Goal: Task Accomplishment & Management: Use online tool/utility

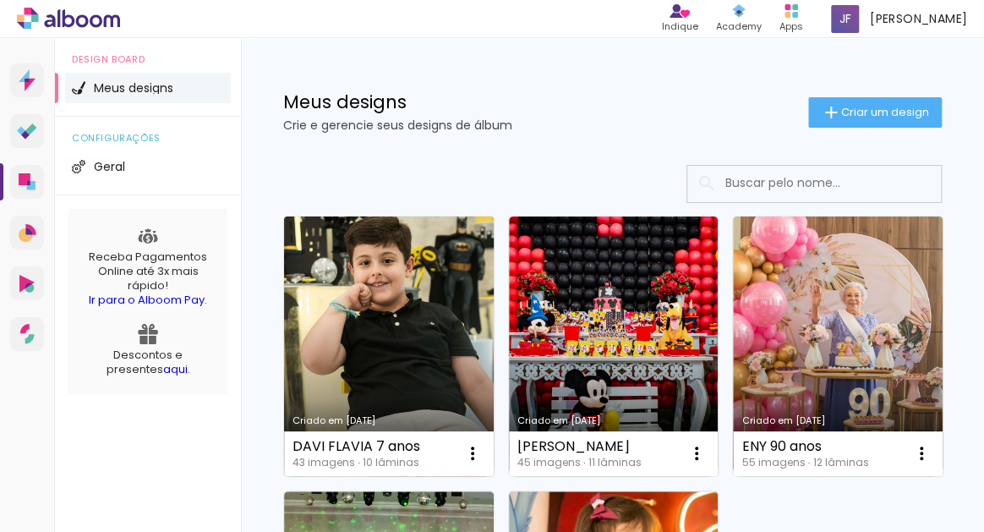
click at [406, 318] on link "Criado em [DATE]" at bounding box center [389, 347] width 210 height 260
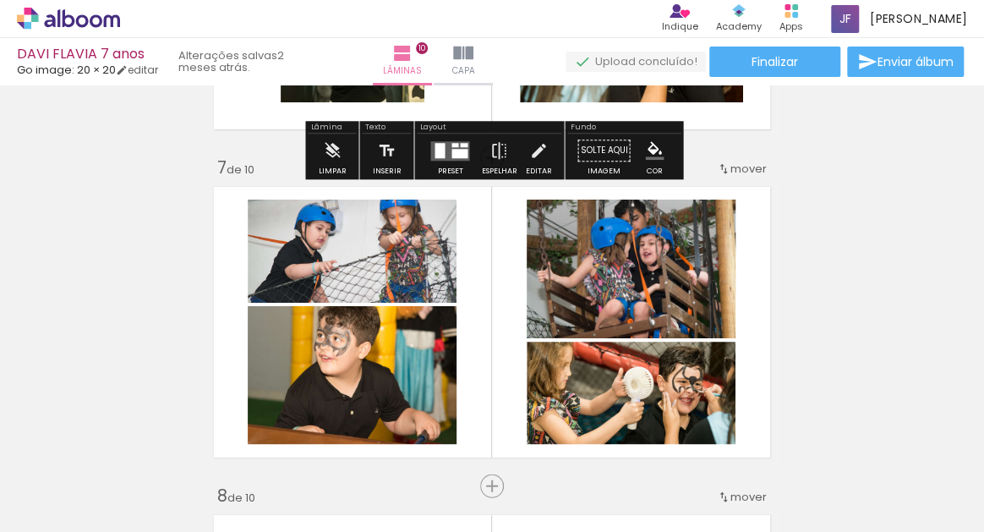
scroll to position [2106, 0]
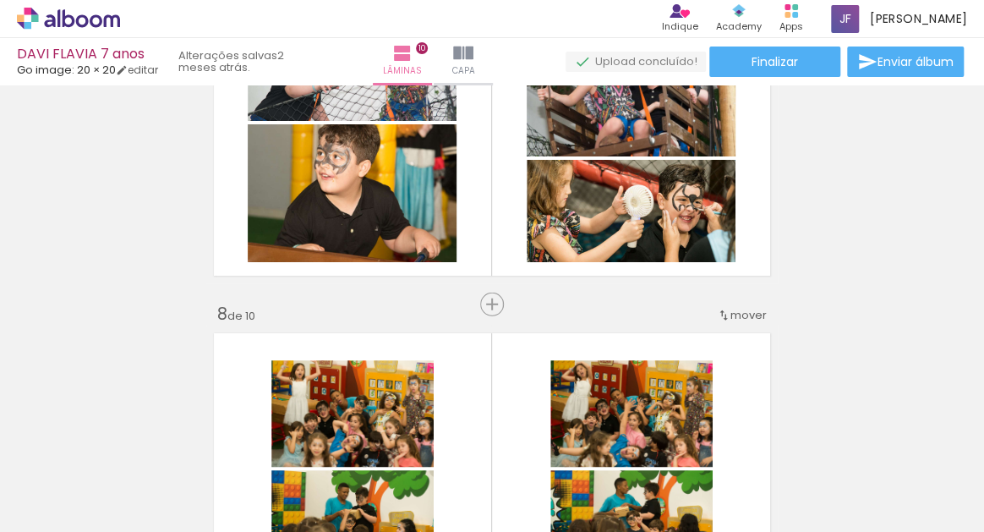
click at [33, 513] on iron-icon at bounding box center [24, 509] width 20 height 20
click at [0, 0] on input "file" at bounding box center [0, 0] width 0 height 0
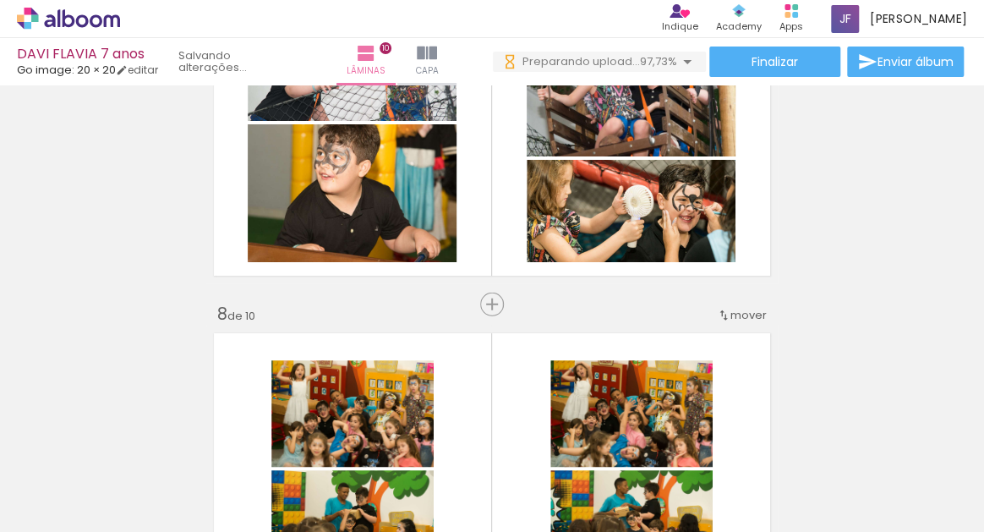
scroll to position [0, 3327]
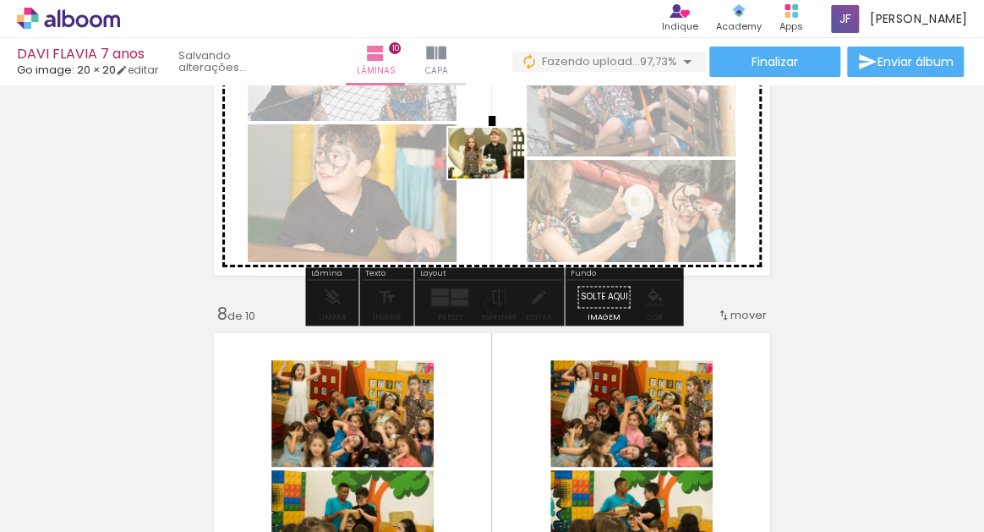
drag, startPoint x: 948, startPoint y: 481, endPoint x: 500, endPoint y: 180, distance: 540.0
click at [500, 180] on quentale-workspace at bounding box center [492, 266] width 984 height 532
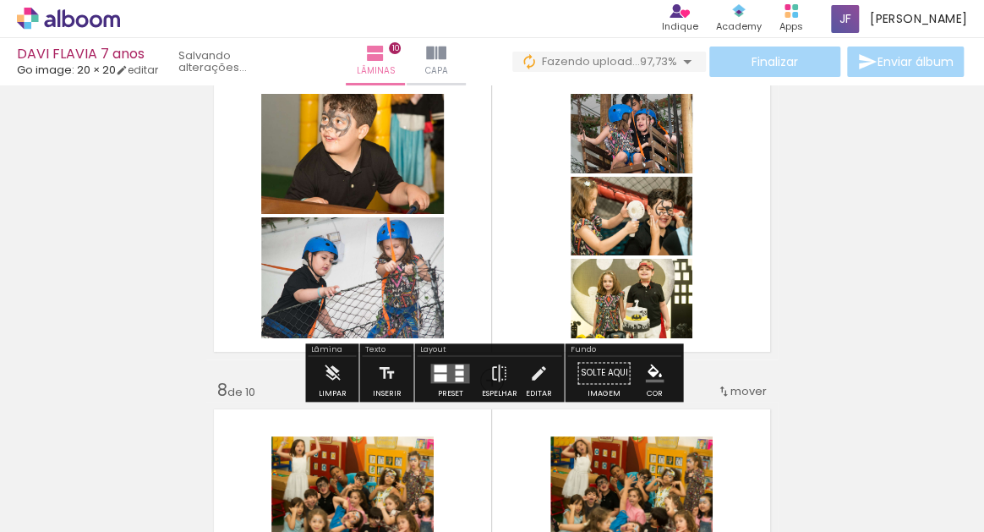
scroll to position [2031, 0]
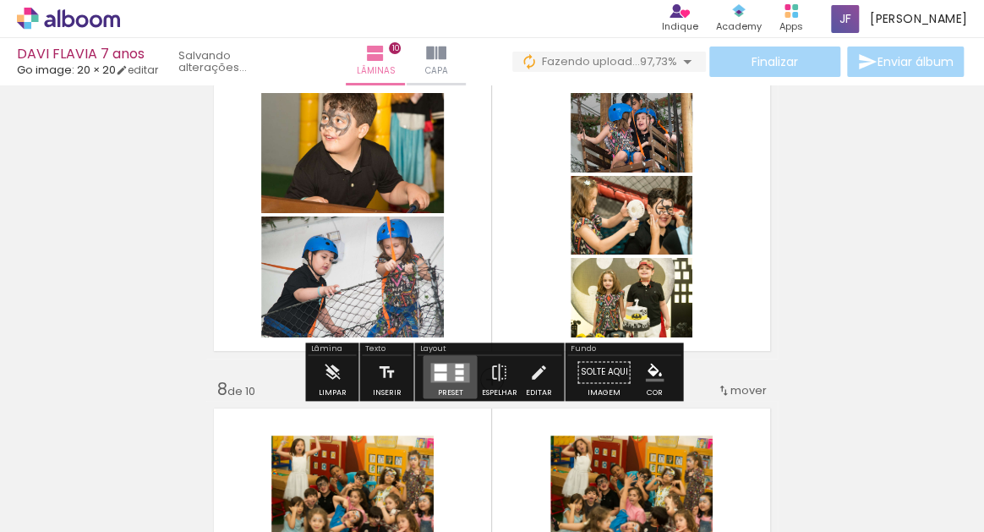
click at [448, 377] on quentale-layouter at bounding box center [449, 372] width 39 height 19
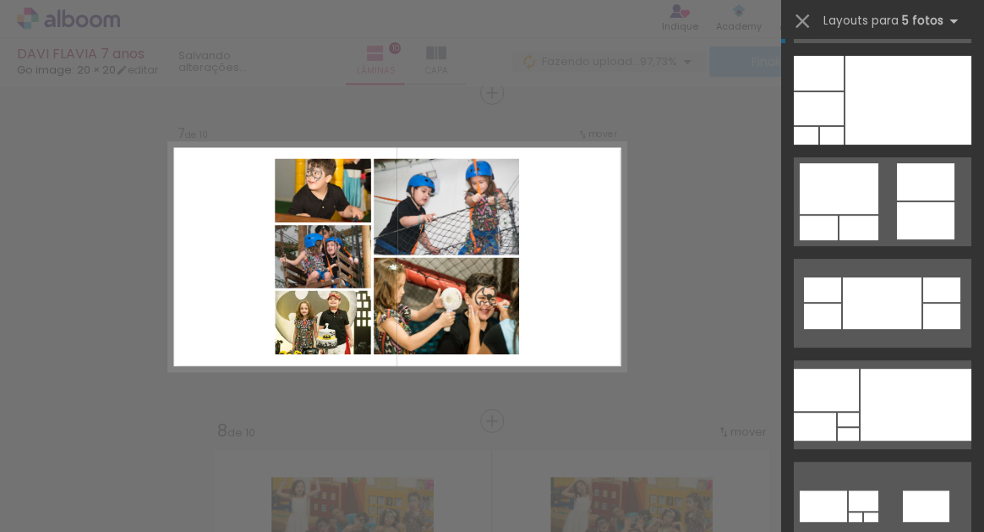
scroll to position [236, 0]
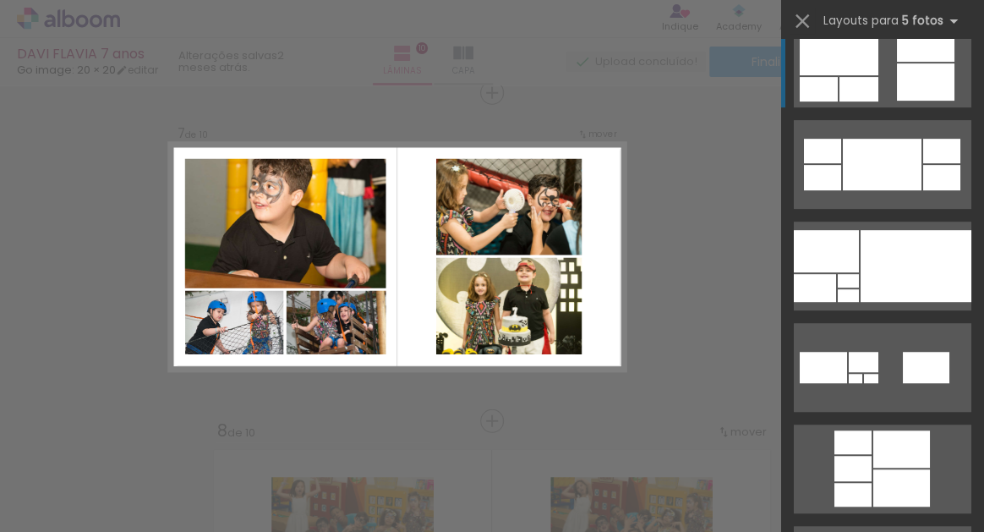
click at [892, 71] on quentale-layouter at bounding box center [883, 63] width 178 height 89
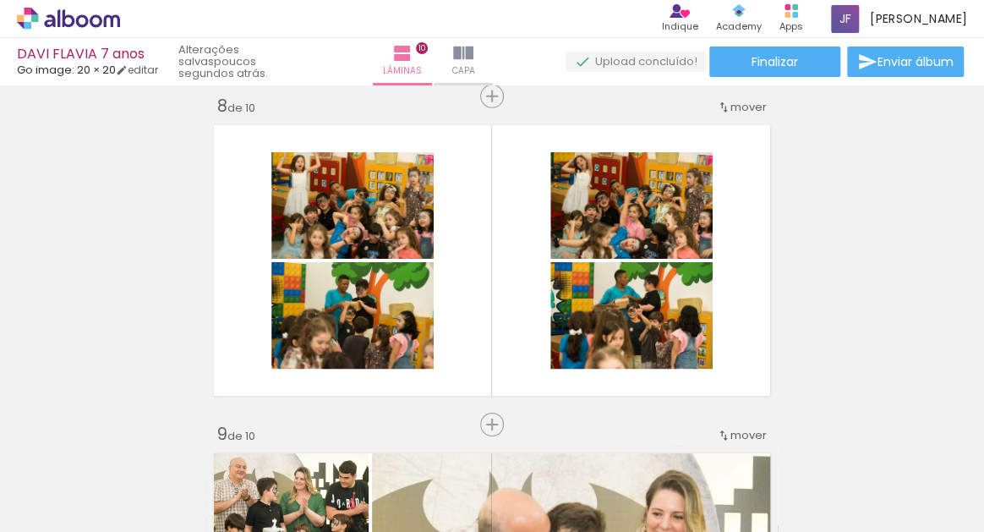
scroll to position [3334, 0]
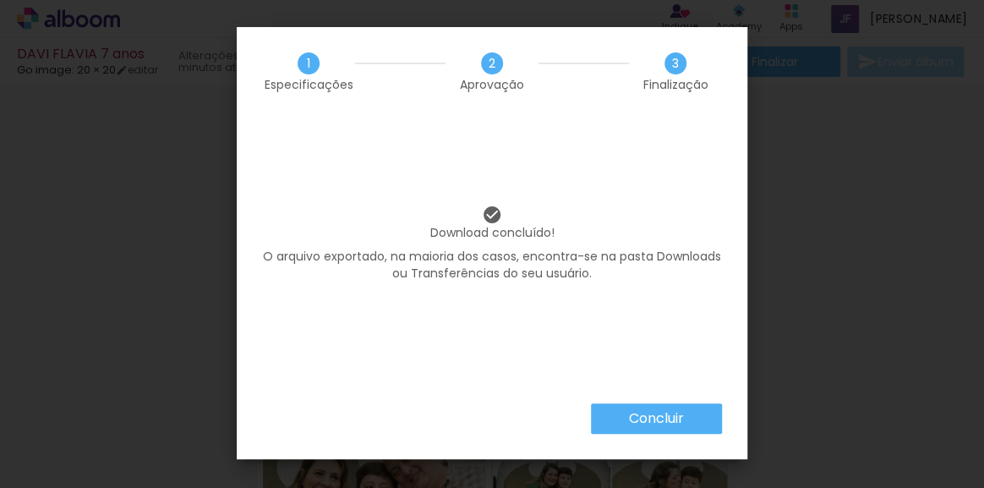
scroll to position [0, 3327]
click at [0, 0] on slot "Concluir" at bounding box center [0, 0] width 0 height 0
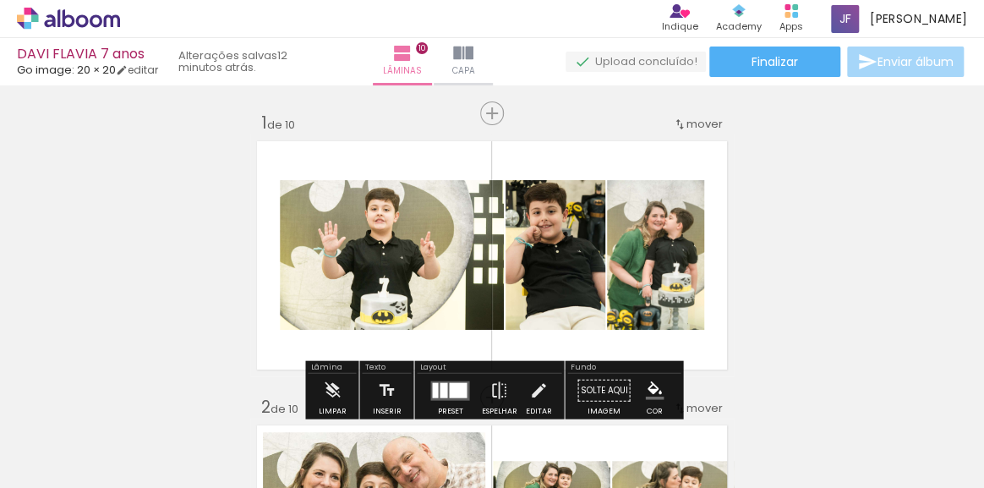
scroll to position [0, 3327]
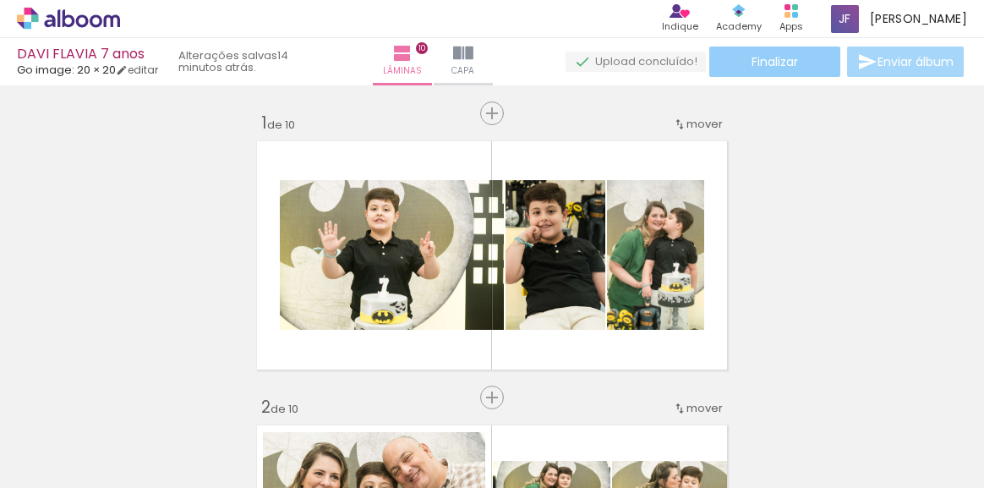
click at [783, 63] on span "Finalizar" at bounding box center [775, 62] width 47 height 12
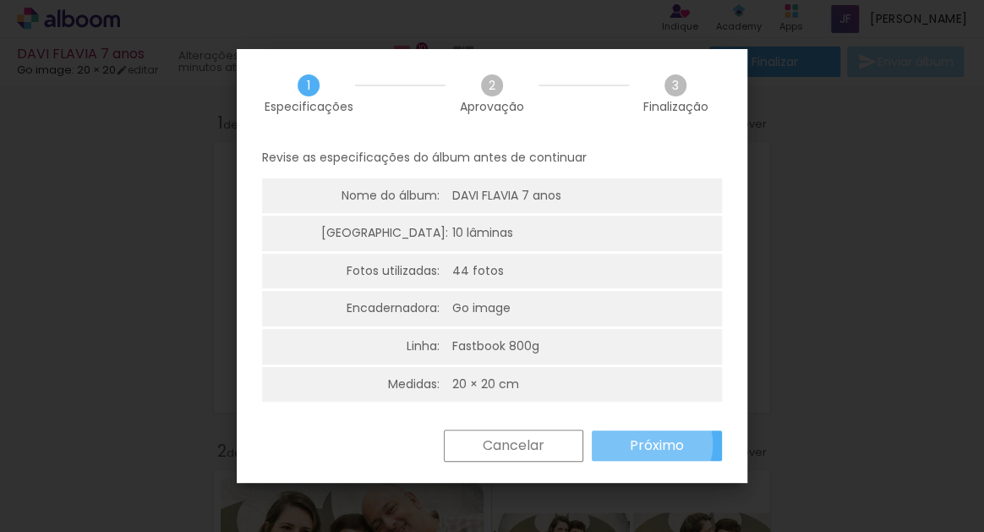
click at [0, 0] on slot "Próximo" at bounding box center [0, 0] width 0 height 0
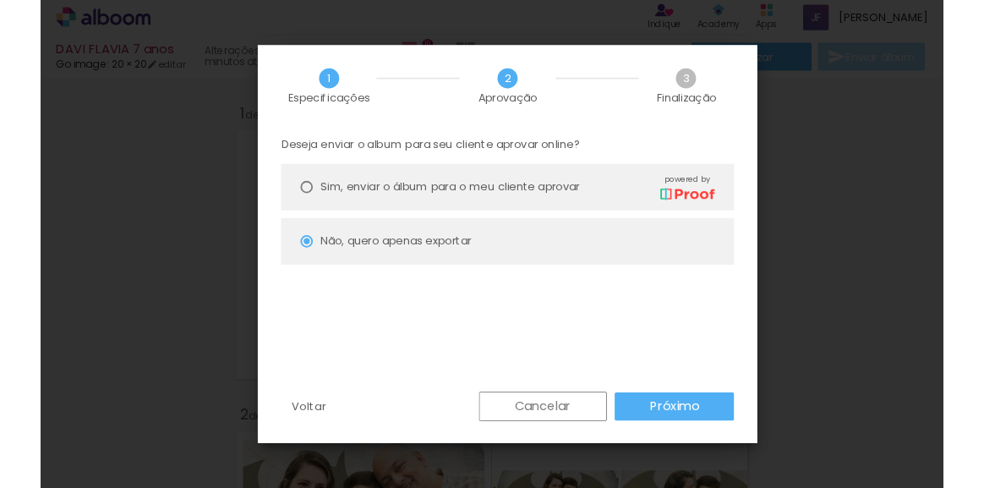
scroll to position [0, 3327]
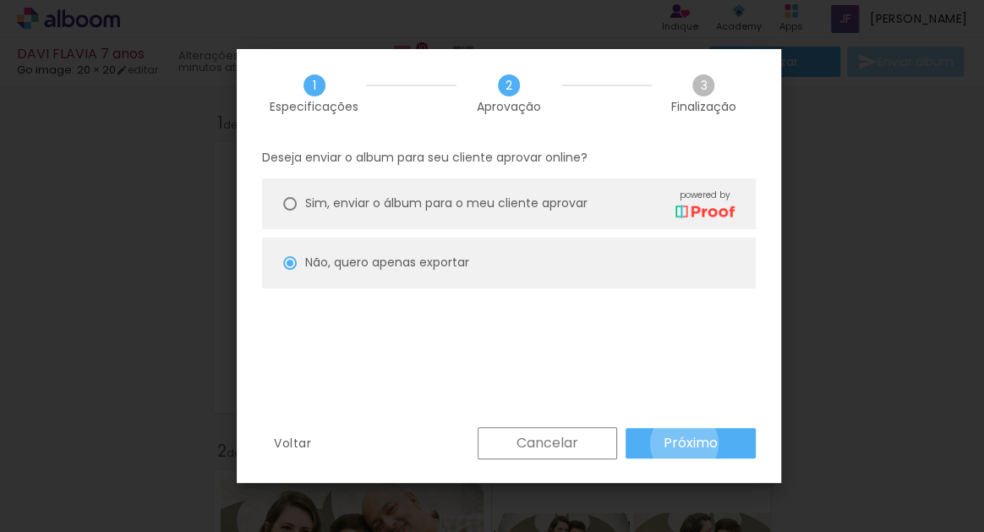
click at [0, 0] on slot "Próximo" at bounding box center [0, 0] width 0 height 0
type input "Alta, 300 DPI"
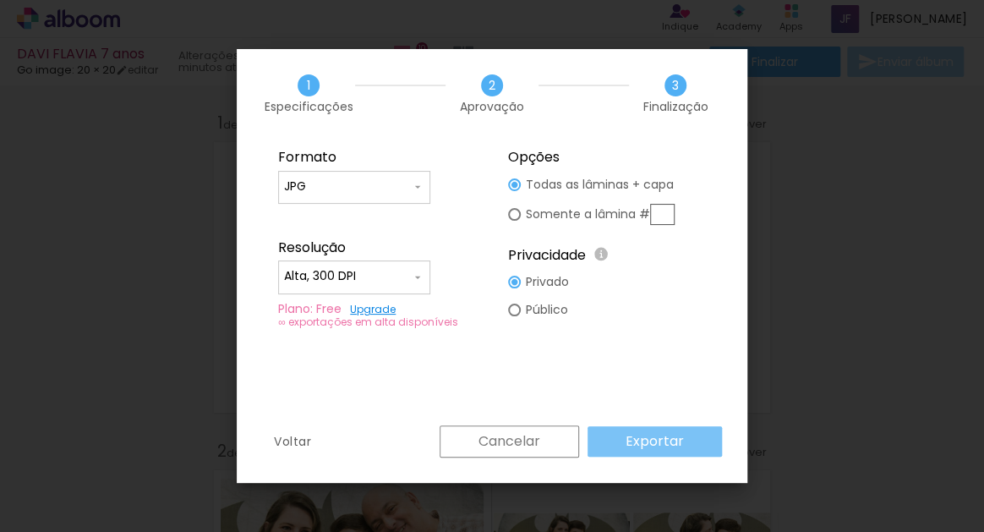
click at [0, 0] on slot "Exportar" at bounding box center [0, 0] width 0 height 0
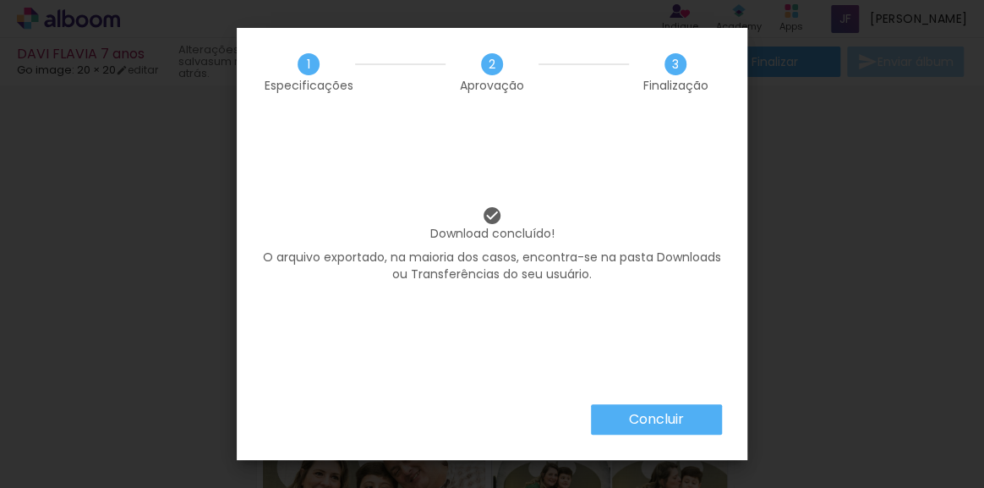
scroll to position [0, 3327]
click at [0, 0] on slot "Concluir" at bounding box center [0, 0] width 0 height 0
